Goal: Navigation & Orientation: Find specific page/section

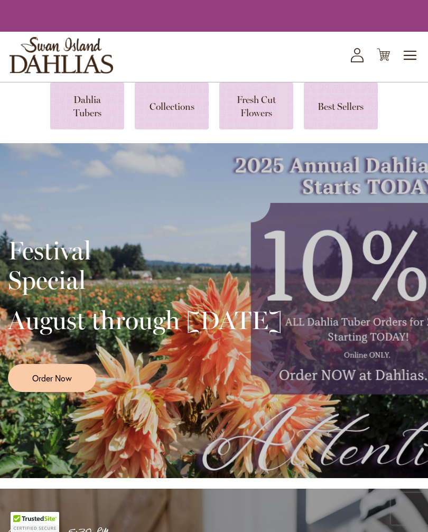
click at [402, 71] on div "Toggle Nav Shop Dahlia Tubers Collections Fresh Cut Dahlias Gardening Supplies …" at bounding box center [214, 57] width 428 height 50
click at [413, 66] on span "Toggle Nav" at bounding box center [410, 55] width 16 height 21
click at [410, 66] on span "Toggle Nav" at bounding box center [410, 55] width 16 height 21
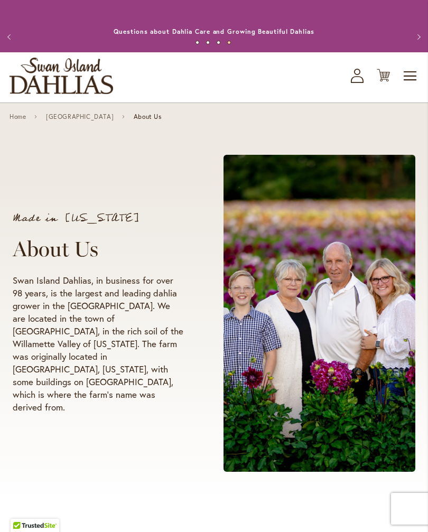
click at [409, 80] on span "Toggle Nav" at bounding box center [410, 75] width 16 height 21
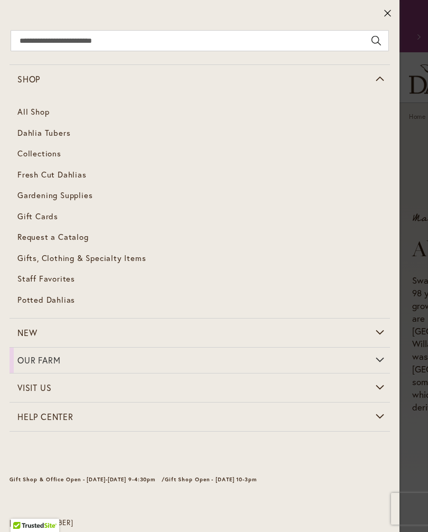
click at [72, 193] on span "Gardening Supplies" at bounding box center [54, 195] width 75 height 11
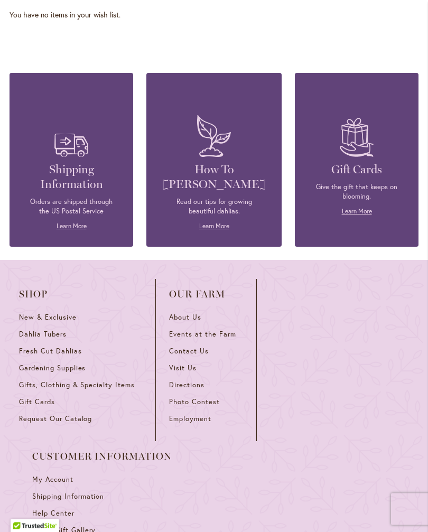
scroll to position [1597, 0]
click at [89, 389] on span "Gifts, Clothing & Specialty Items" at bounding box center [77, 384] width 116 height 9
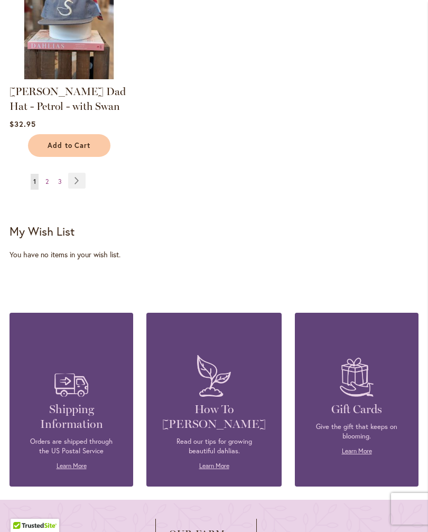
scroll to position [1401, 0]
